Goal: Task Accomplishment & Management: Complete application form

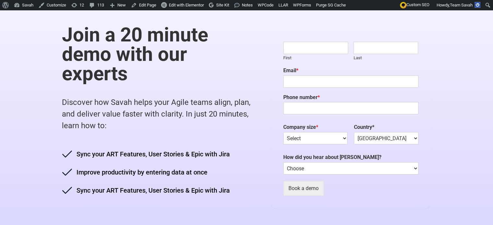
scroll to position [97, 0]
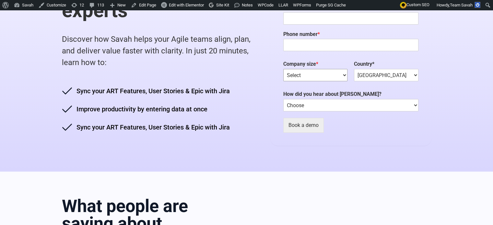
click at [339, 76] on select "Select [PHONE_NUMBER] 1000+" at bounding box center [315, 75] width 64 height 12
select select "1-500"
click at [283, 72] on select "Select [PHONE_NUMBER] 1000+" at bounding box center [315, 75] width 64 height 12
click at [394, 75] on select "Afghanistan Albania Algeria American Samoa Andorra Angola Anguilla Antarctica A…" at bounding box center [386, 75] width 64 height 12
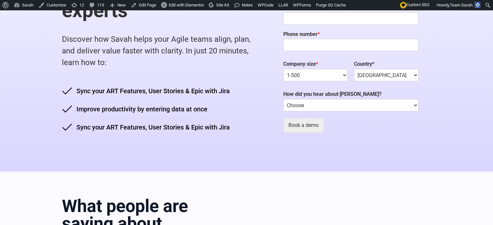
click at [280, 92] on div "Name * First Last Email * Phone number * Layout Company size * Select 1-500 500…" at bounding box center [350, 54] width 161 height 184
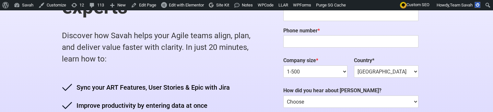
scroll to position [97, 0]
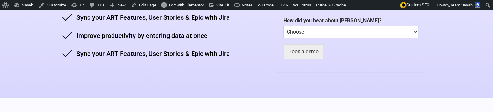
scroll to position [130, 0]
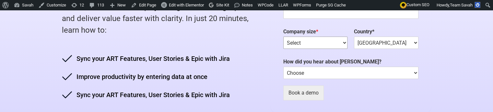
click at [329, 42] on select "Select [PHONE_NUMBER] 1000+" at bounding box center [315, 43] width 64 height 12
click at [388, 78] on select "Choose Linkedin Facebook Instagarm" at bounding box center [350, 73] width 135 height 12
select select "Linkedin"
click at [286, 67] on select "Choose Linkedin Facebook Instagarm" at bounding box center [350, 73] width 135 height 12
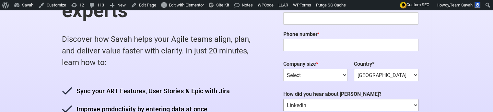
scroll to position [0, 0]
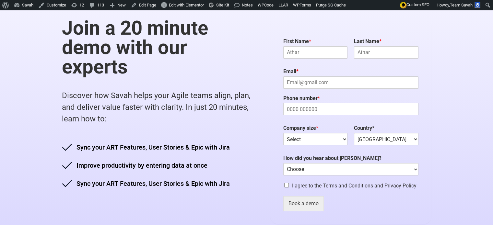
scroll to position [97, 0]
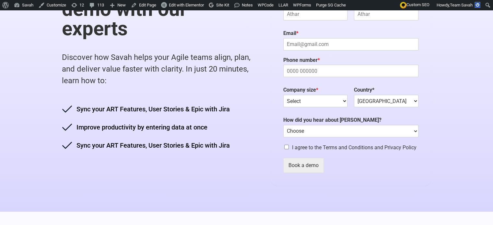
scroll to position [32, 0]
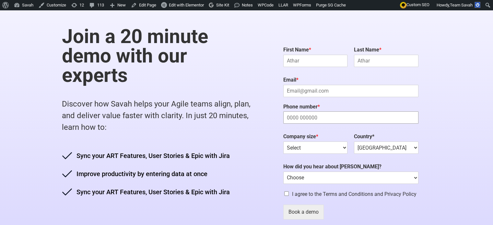
click at [320, 117] on input "Phone number *" at bounding box center [350, 118] width 135 height 12
click at [357, 119] on input "Phone number *" at bounding box center [350, 118] width 135 height 12
click at [348, 148] on select "Select 1-500 500-1000 1000+" at bounding box center [315, 148] width 64 height 12
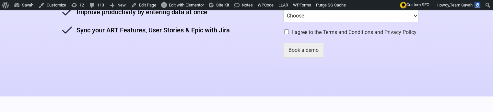
scroll to position [162, 0]
